Goal: Task Accomplishment & Management: Manage account settings

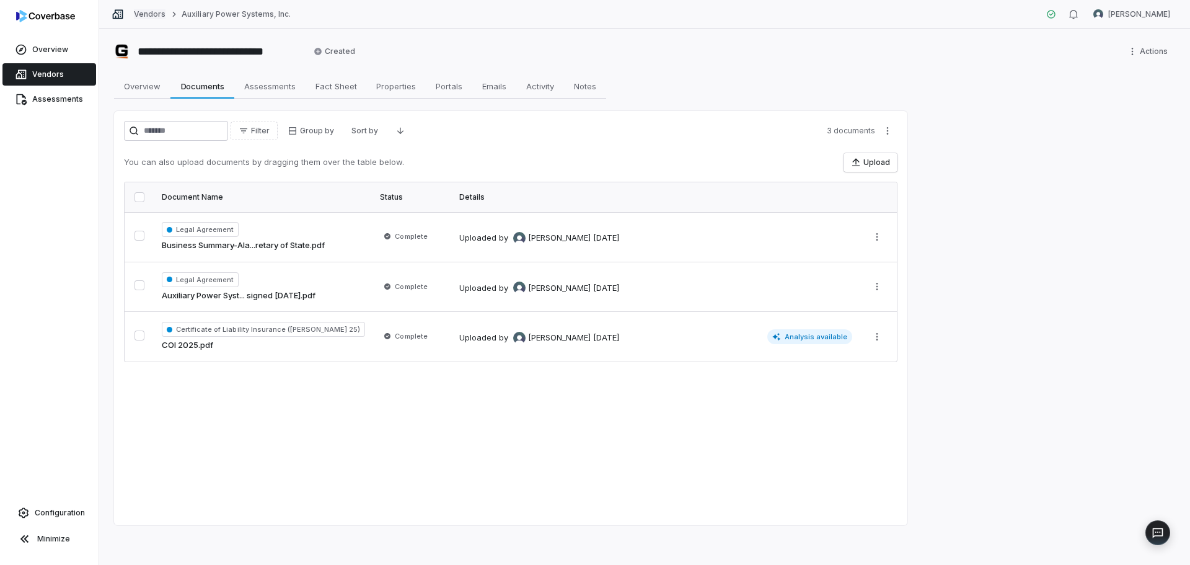
click at [136, 12] on link "Vendors" at bounding box center [150, 14] width 32 height 10
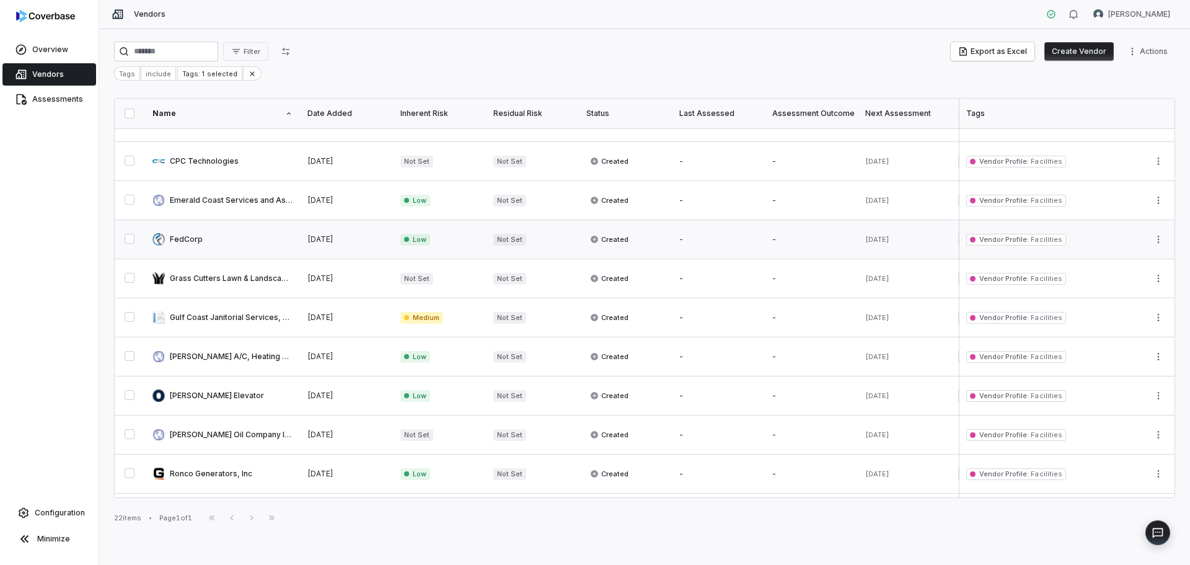
scroll to position [186, 0]
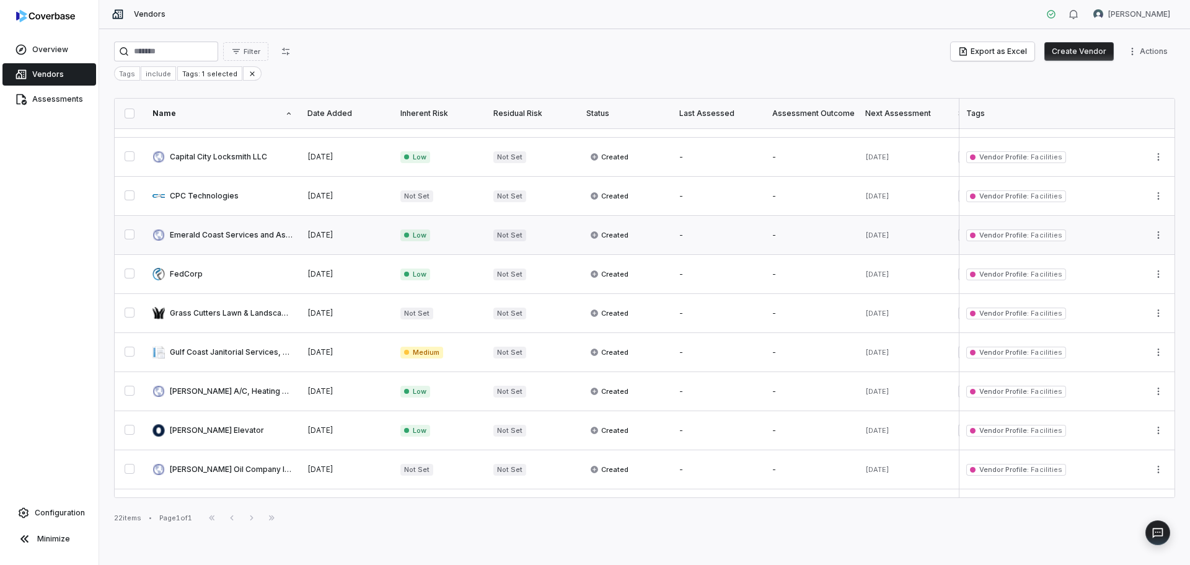
click at [232, 232] on link at bounding box center [222, 235] width 155 height 38
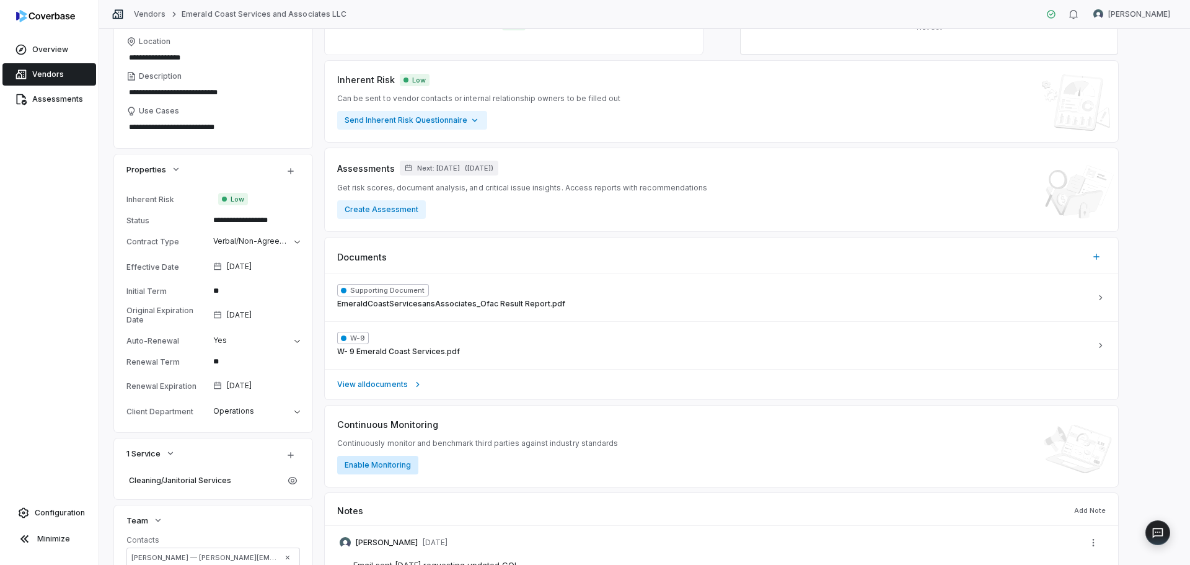
scroll to position [186, 0]
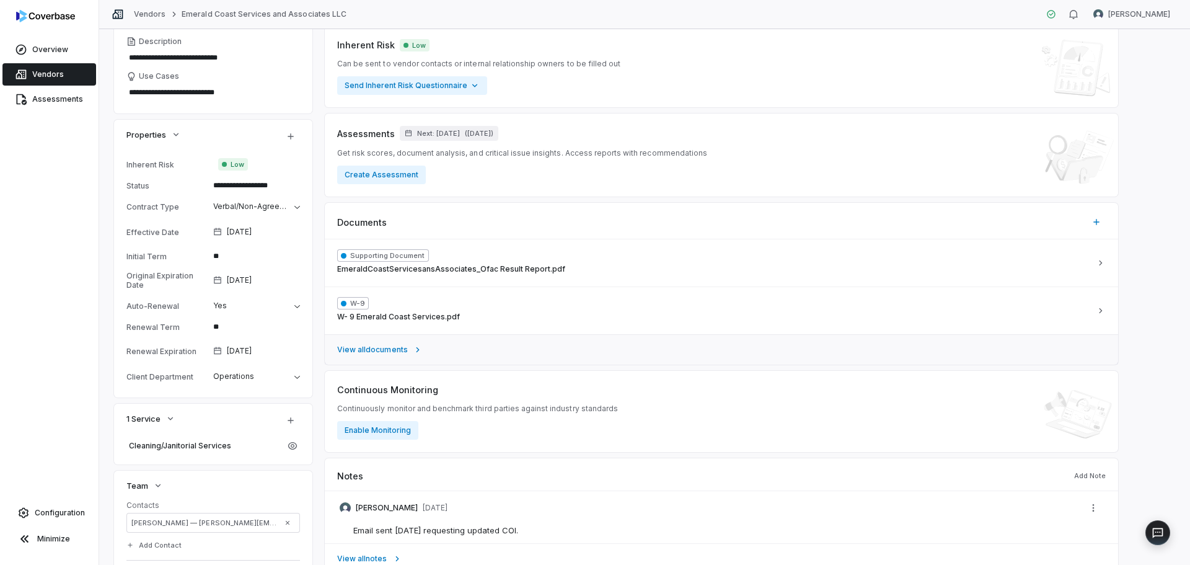
click at [375, 351] on span "View all documents" at bounding box center [372, 350] width 71 height 10
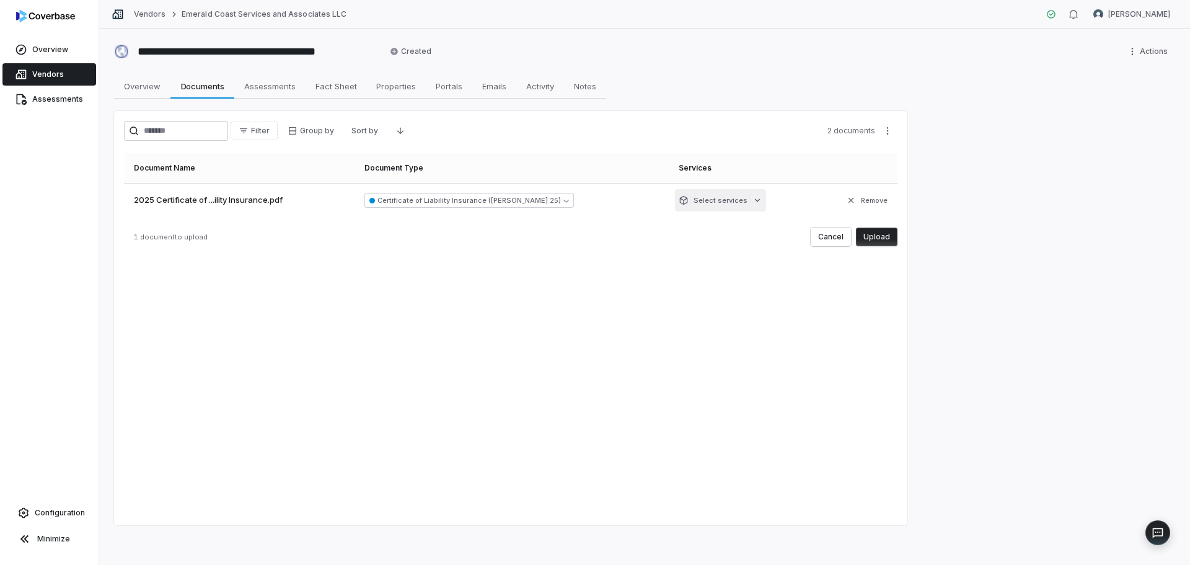
click at [707, 205] on html "**********" at bounding box center [595, 282] width 1190 height 565
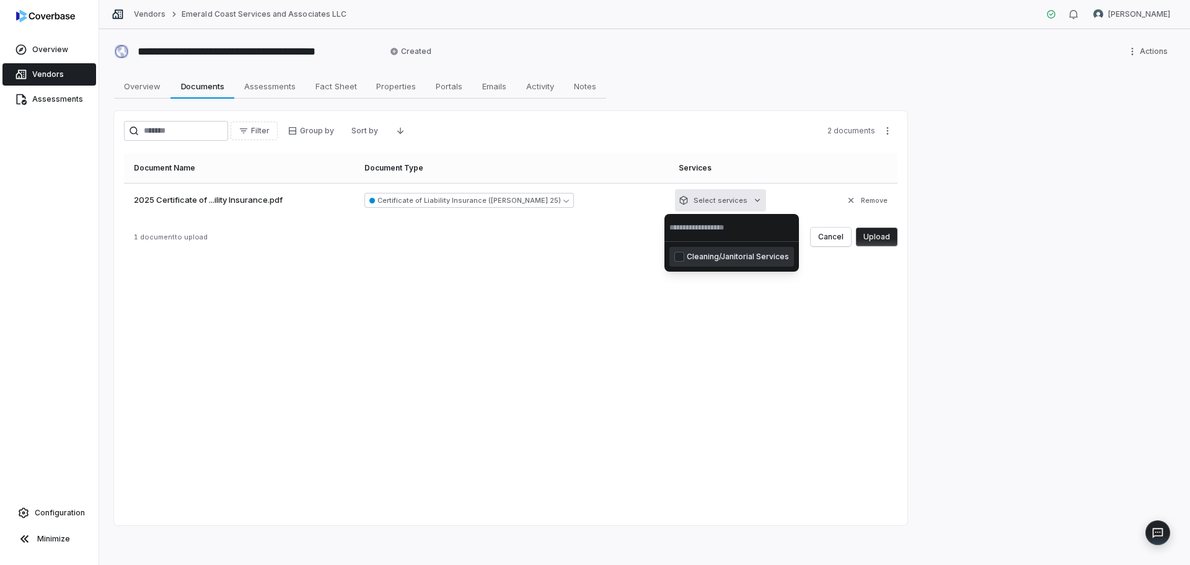
click at [731, 258] on span "Cleaning/Janitorial Services" at bounding box center [738, 257] width 102 height 10
click at [878, 236] on html "**********" at bounding box center [595, 282] width 1190 height 565
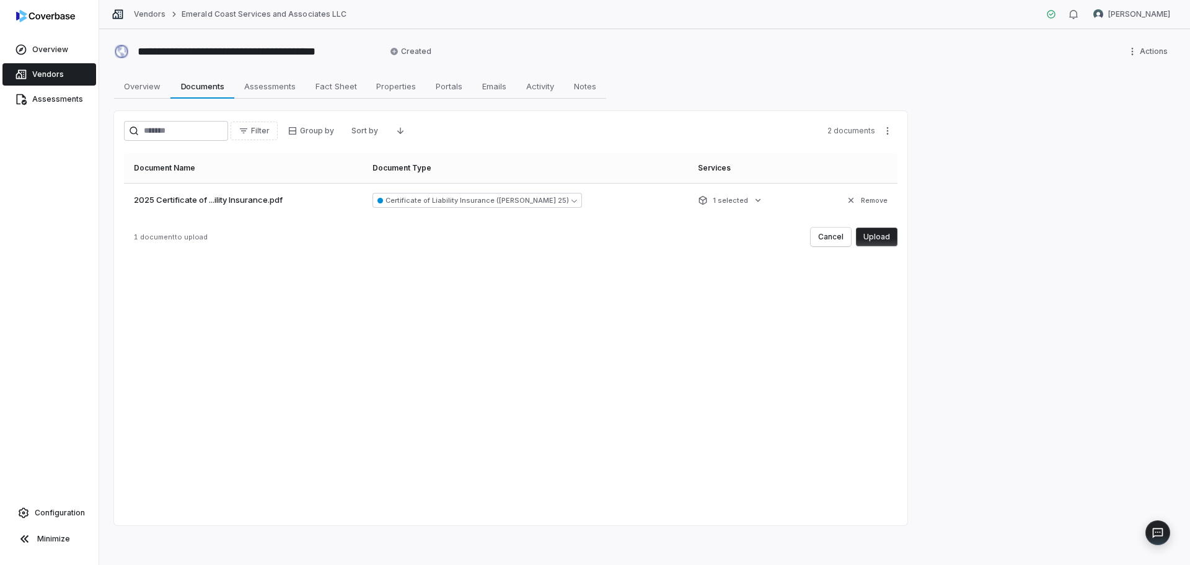
click at [878, 236] on button "Upload" at bounding box center [877, 236] width 42 height 19
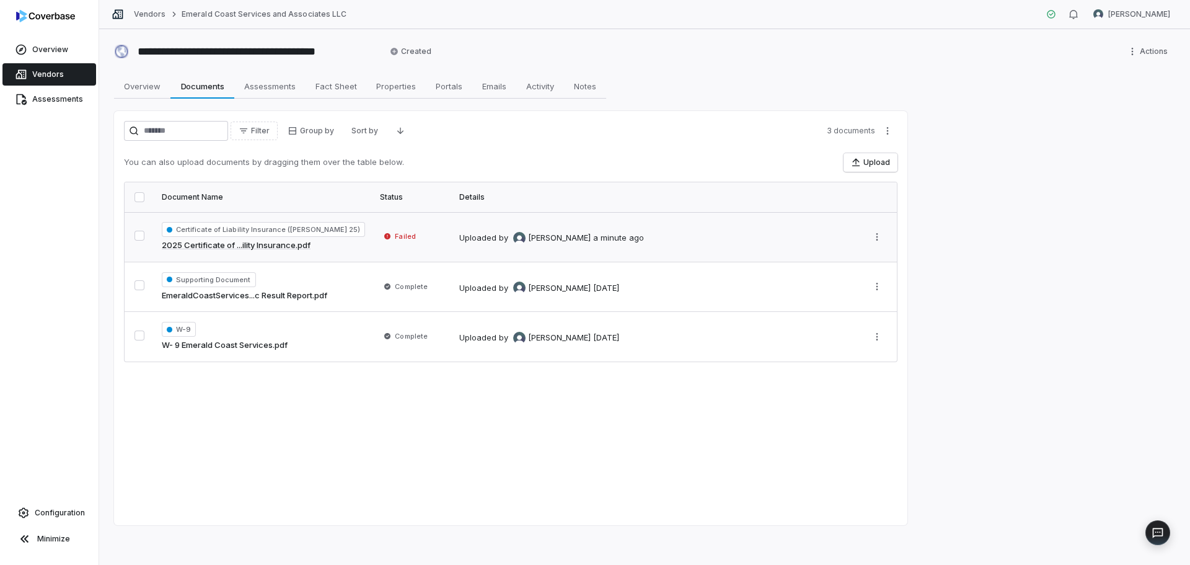
click at [395, 239] on span "Failed" at bounding box center [405, 236] width 20 height 10
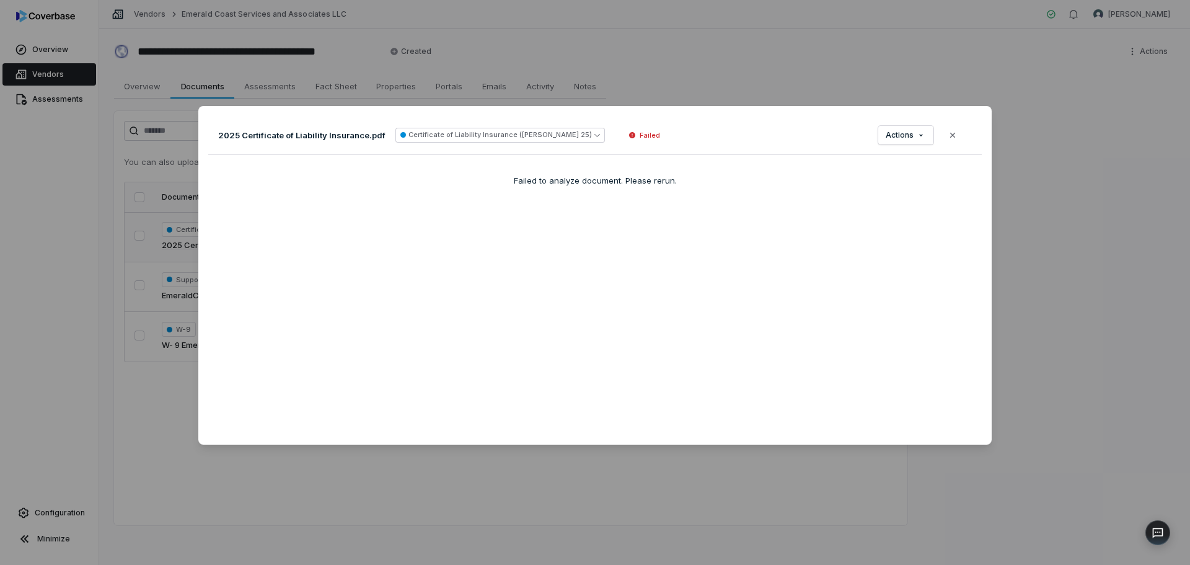
click at [896, 50] on div "Document Preview 2025 Certificate of Liability Insurance.pdf Certificate of Lia…" at bounding box center [595, 282] width 1190 height 565
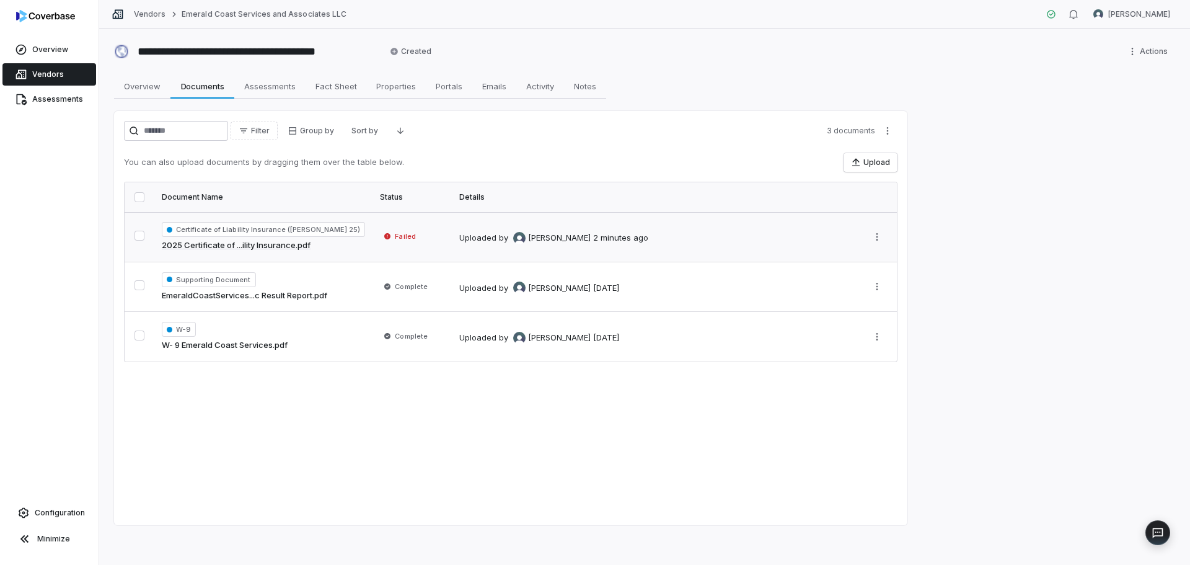
click at [380, 236] on span "Failed" at bounding box center [399, 236] width 39 height 12
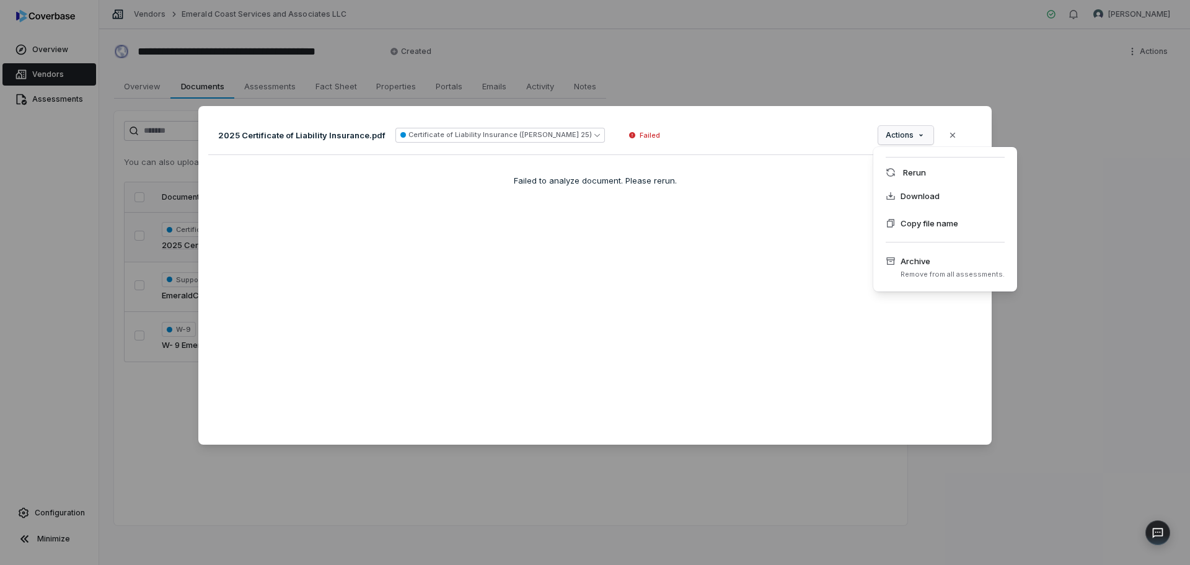
click at [892, 136] on div "Document Preview 2025 Certificate of Liability Insurance.pdf Certificate of Lia…" at bounding box center [595, 282] width 1190 height 392
click at [898, 178] on div "Rerun" at bounding box center [945, 172] width 134 height 20
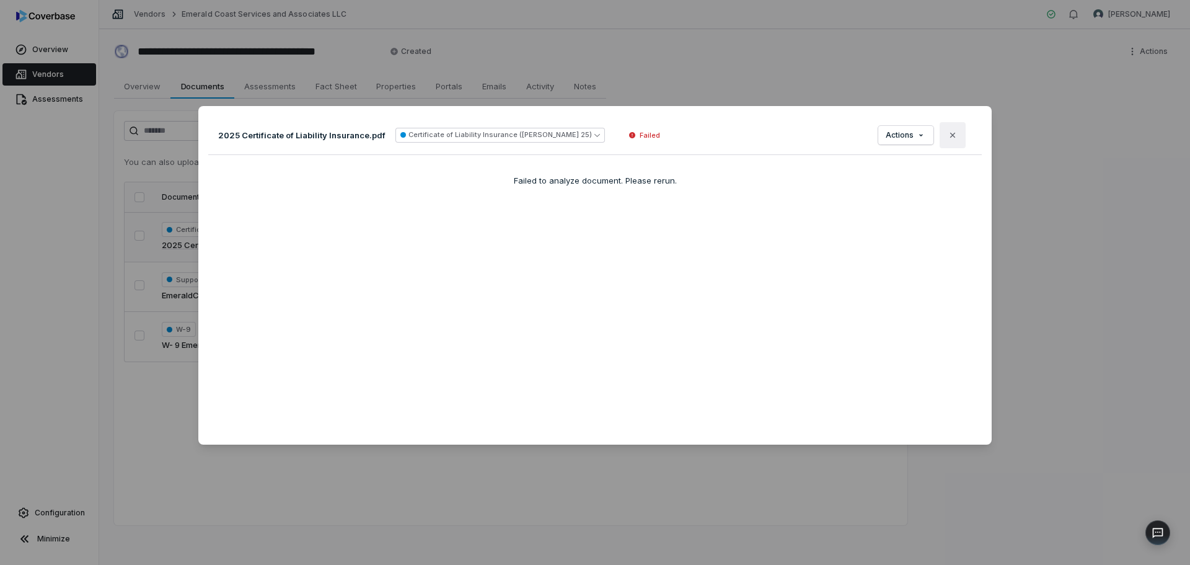
click at [953, 141] on button "Close" at bounding box center [953, 135] width 26 height 26
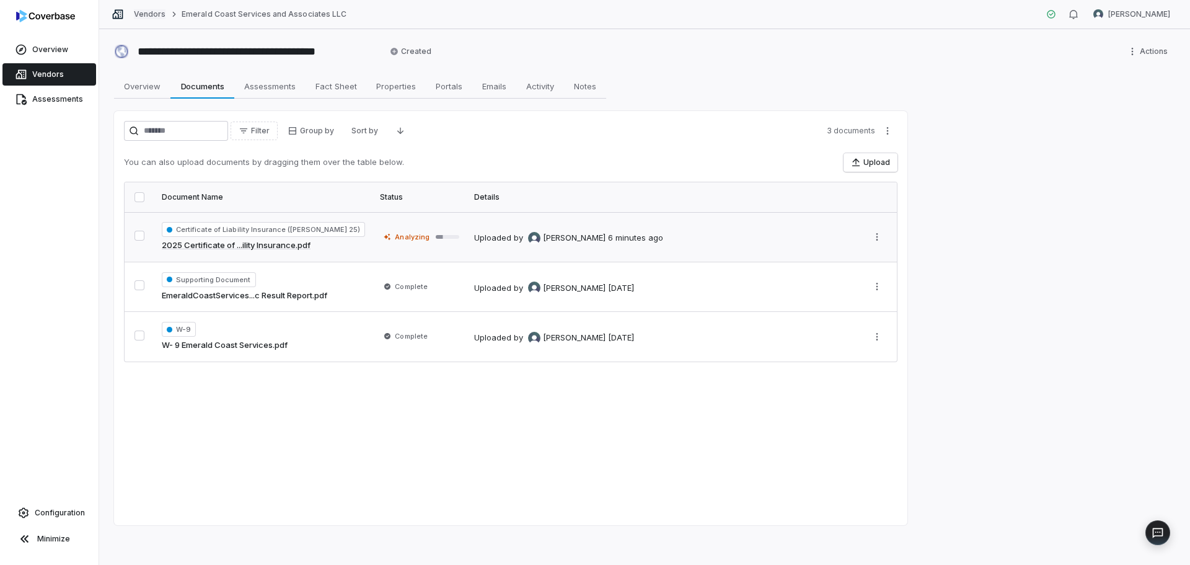
click at [157, 14] on link "Vendors" at bounding box center [150, 14] width 32 height 10
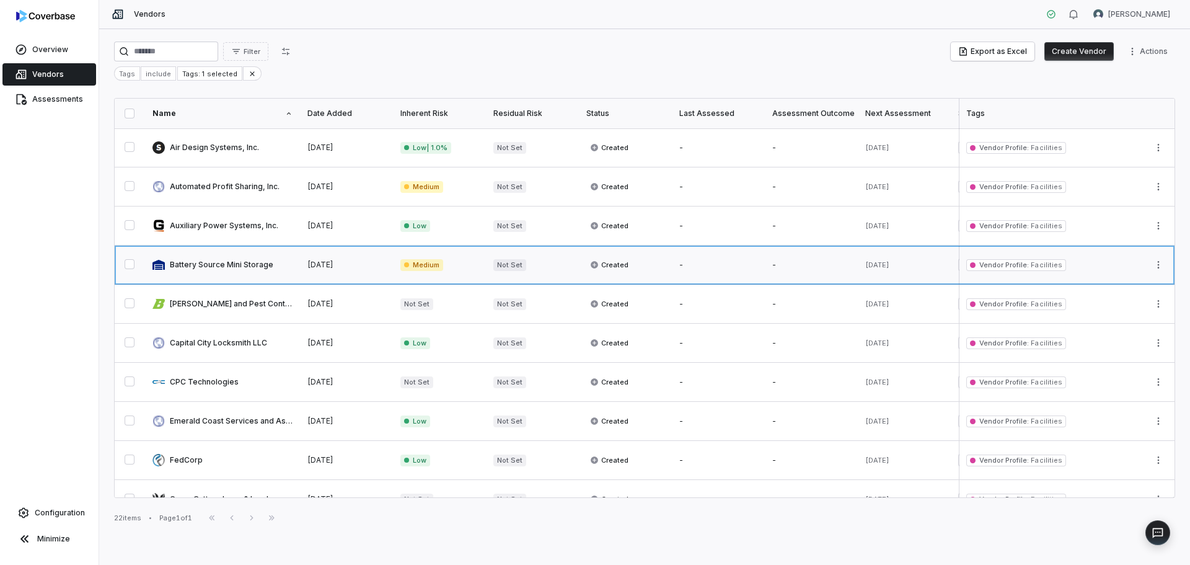
click at [213, 266] on link at bounding box center [222, 264] width 155 height 38
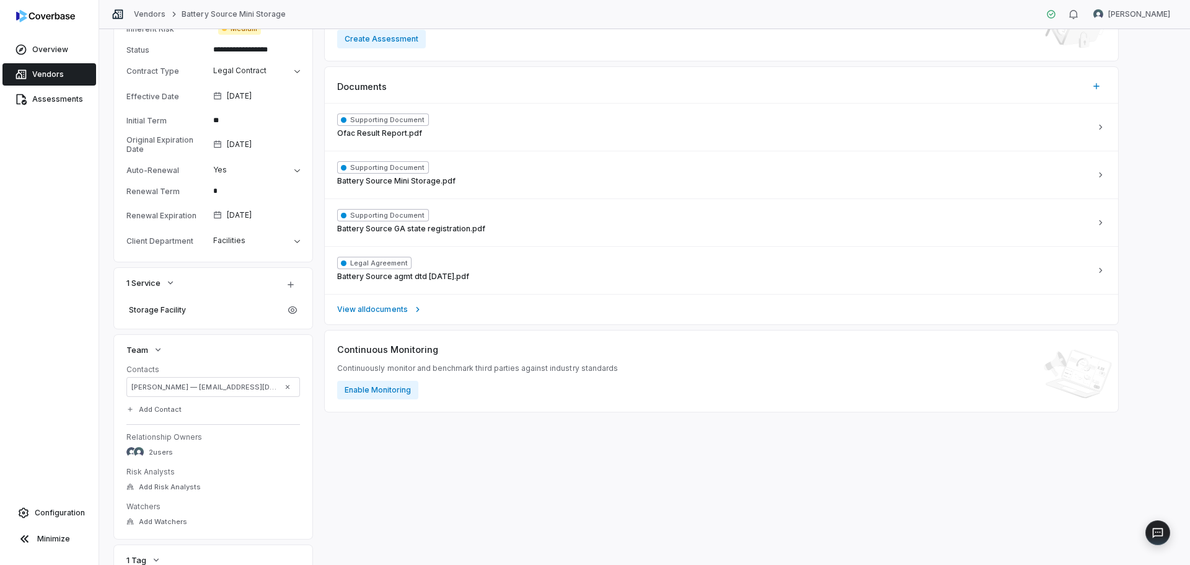
scroll to position [372, 0]
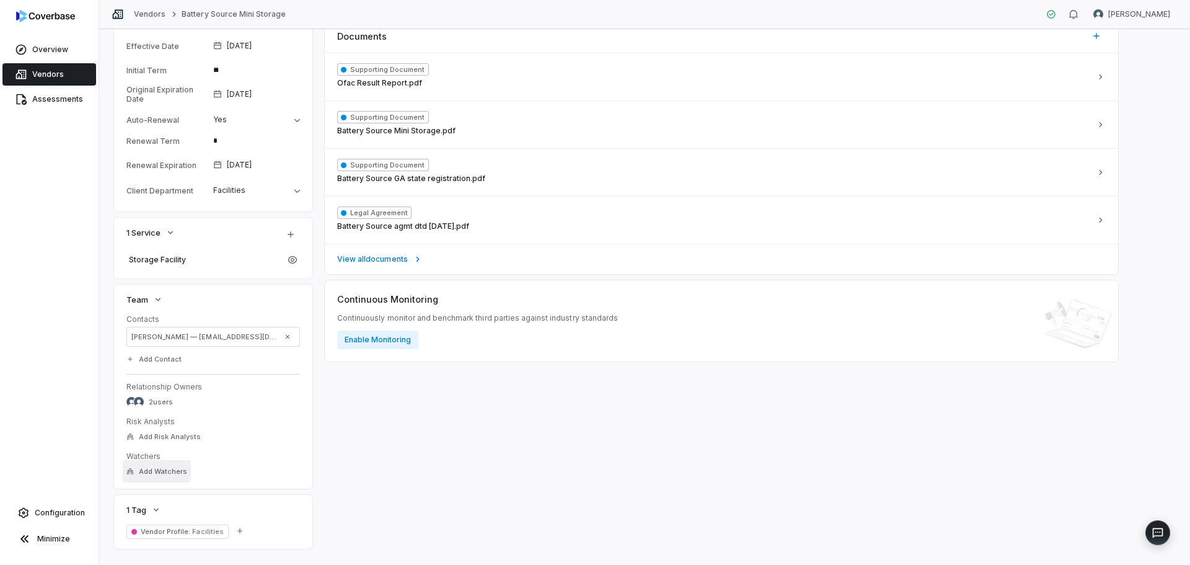
click at [167, 472] on span "Add Watchers" at bounding box center [163, 471] width 48 height 9
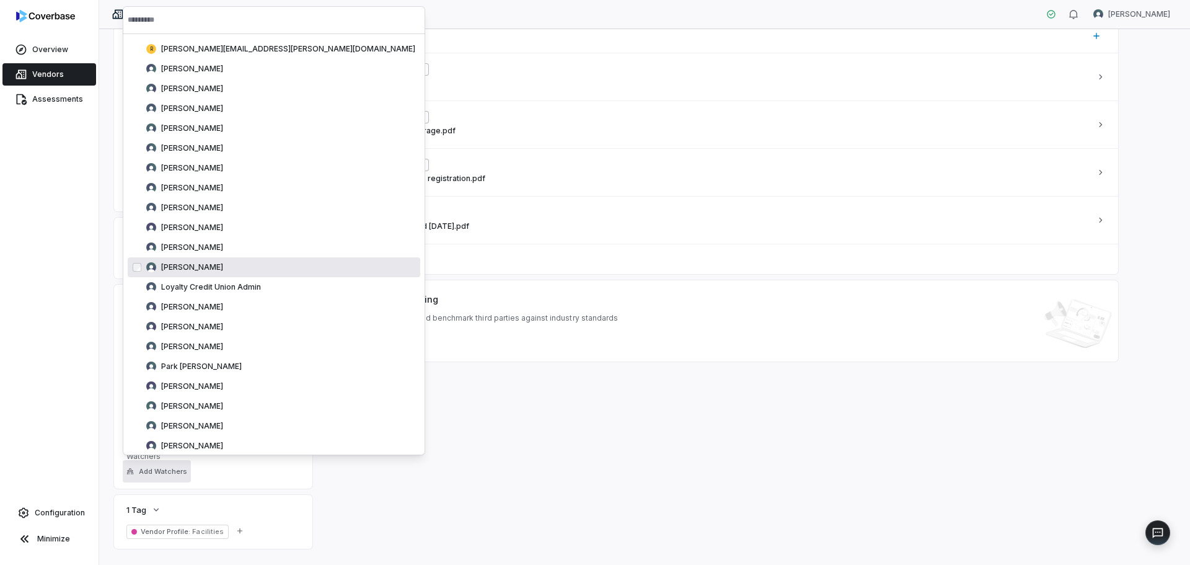
click at [172, 265] on span "[PERSON_NAME]" at bounding box center [192, 267] width 62 height 10
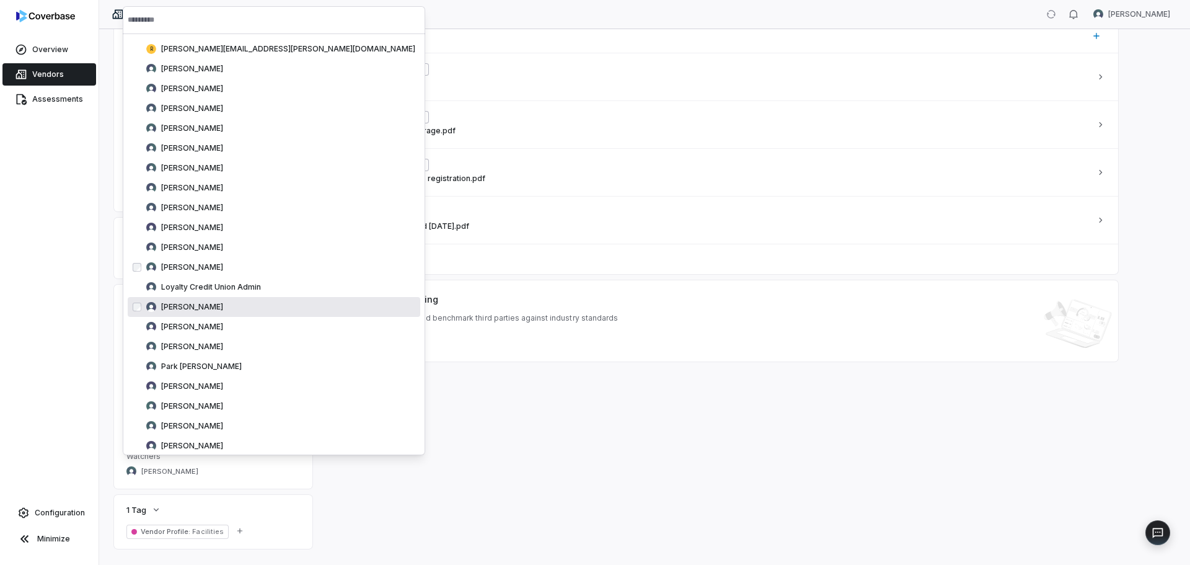
click at [425, 475] on div "Inherent Risk 0.0 % Medium Residual Risk — Not set Inherent Risk Medium Can be …" at bounding box center [721, 144] width 793 height 810
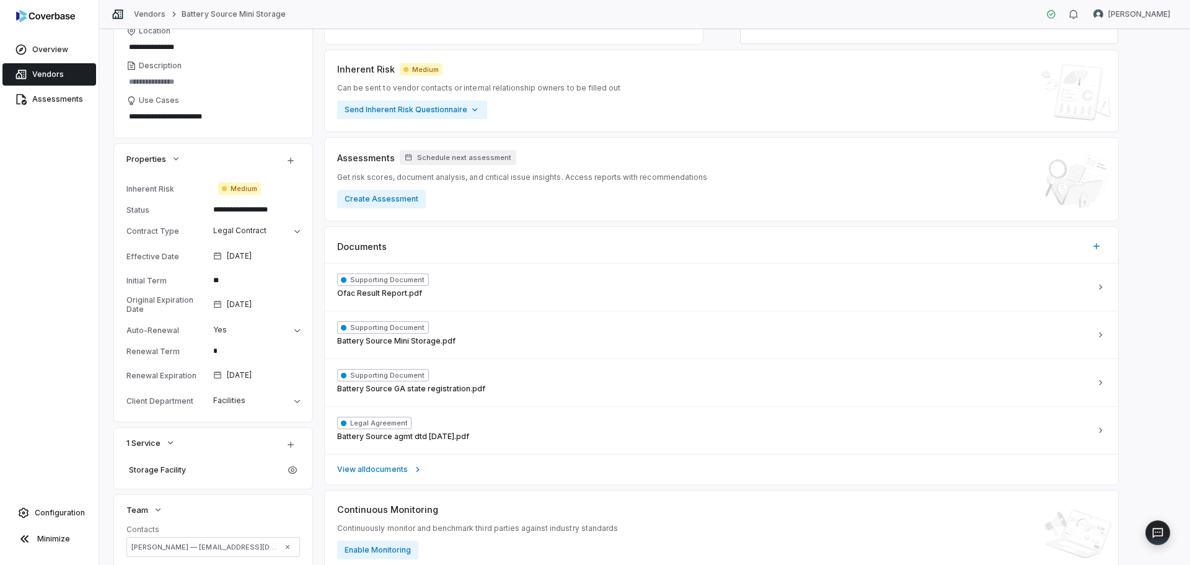
scroll to position [0, 0]
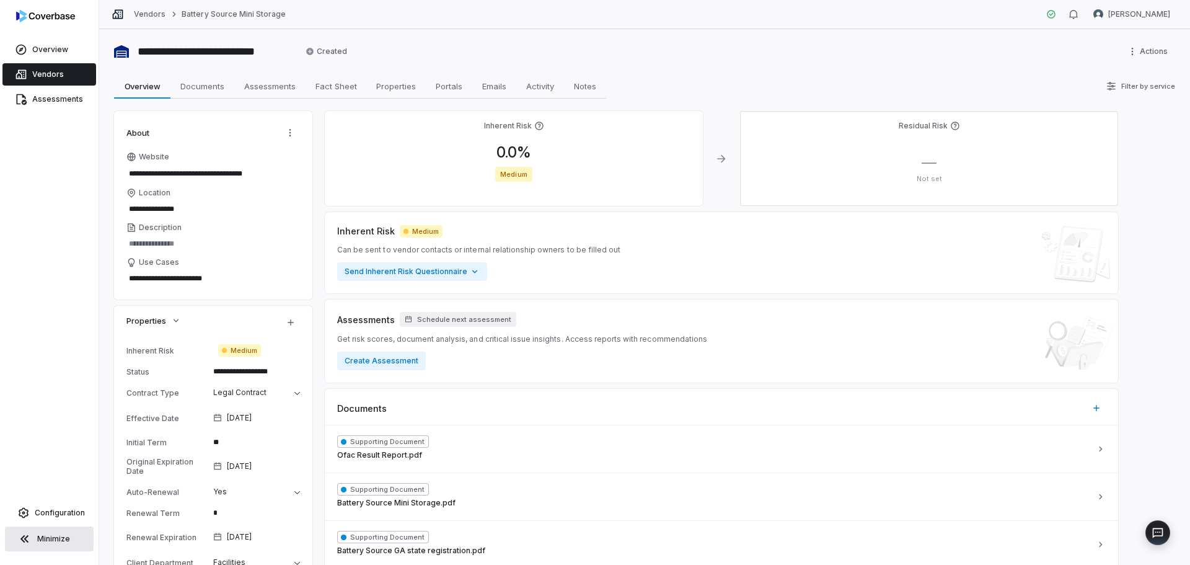
click at [45, 542] on span "Minimize" at bounding box center [53, 539] width 33 height 10
type textarea "*"
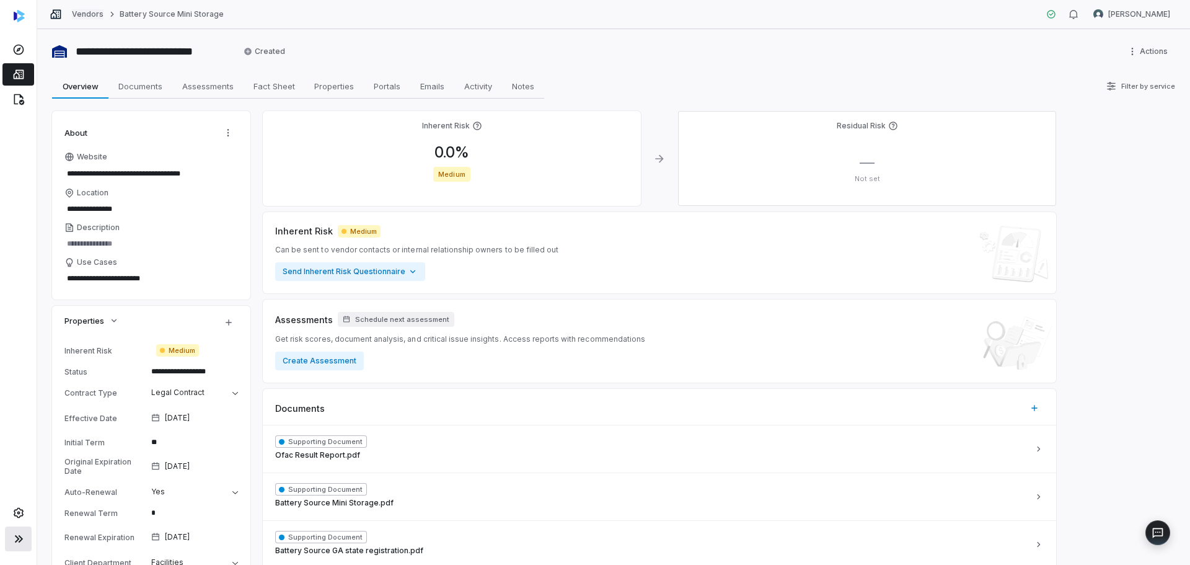
click at [73, 17] on link "Vendors" at bounding box center [88, 14] width 32 height 10
